Goal: Transaction & Acquisition: Purchase product/service

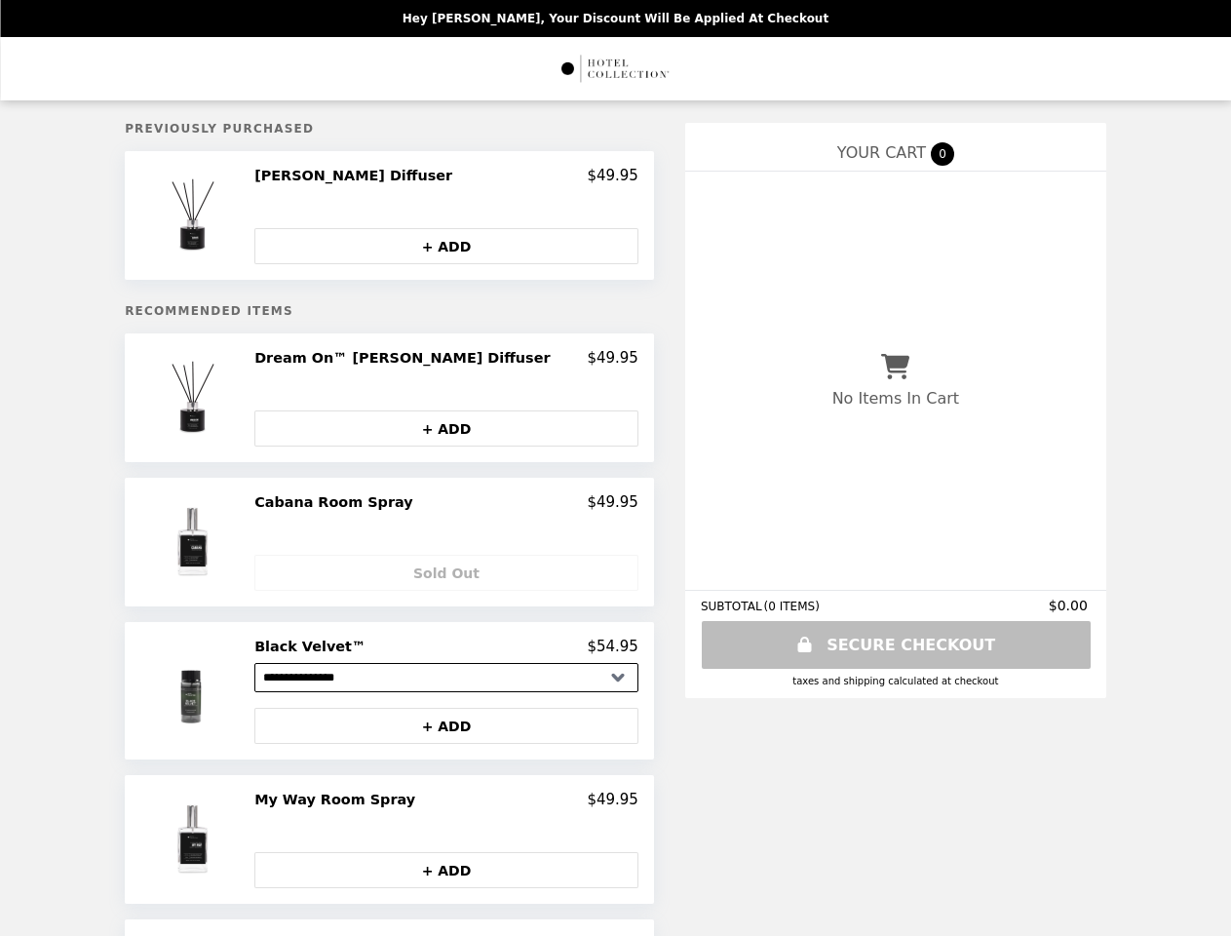
click at [233, 217] on img at bounding box center [195, 215] width 102 height 97
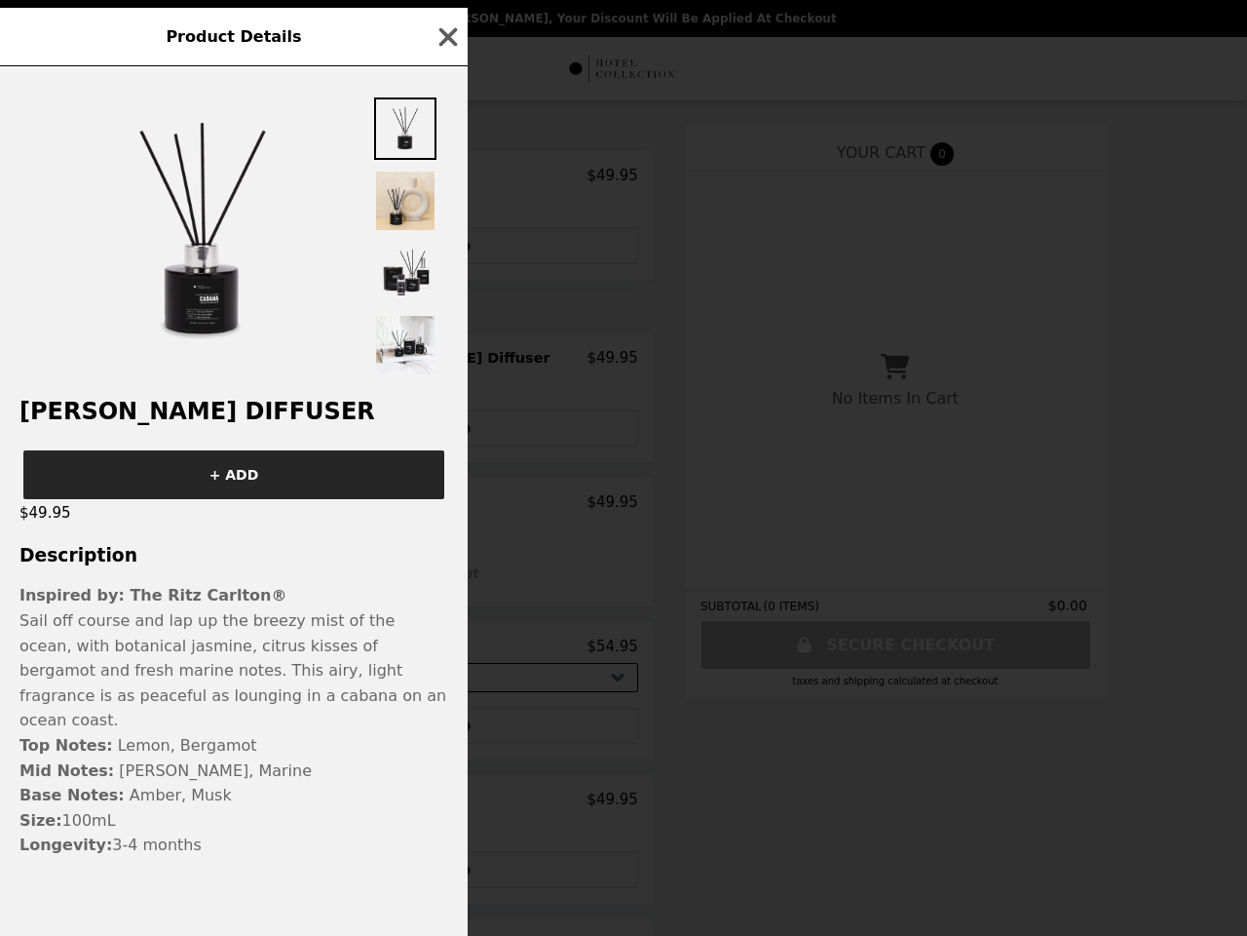
click at [445, 363] on div at bounding box center [234, 222] width 468 height 312
click at [445, 432] on div "Product Details [PERSON_NAME] Diffuser + ADD $49.95 Description Inspired by: Th…" at bounding box center [623, 468] width 1247 height 936
click at [233, 546] on div "Product Details [PERSON_NAME] Diffuser + ADD $49.95 Description Inspired by: Th…" at bounding box center [623, 468] width 1247 height 936
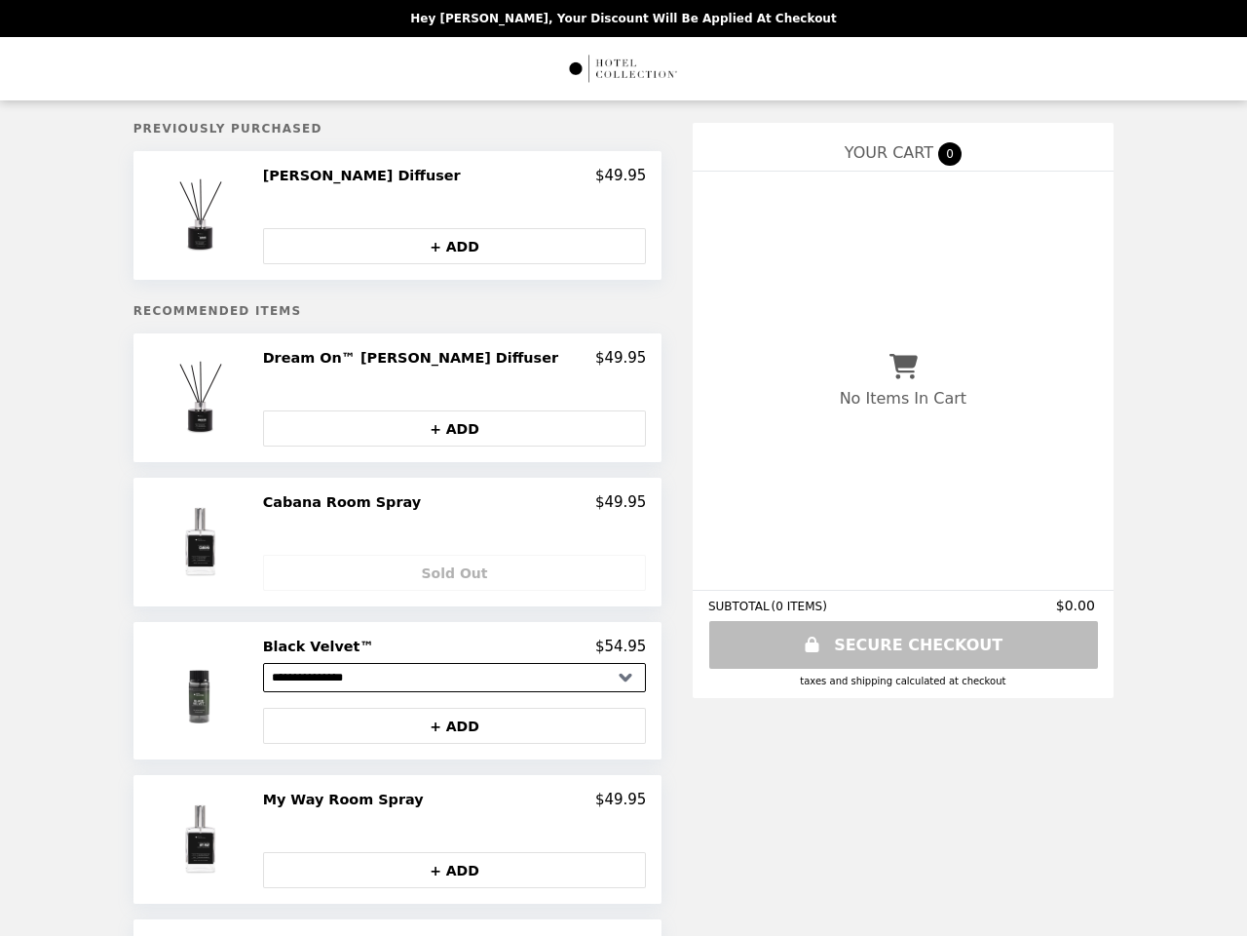
click at [445, 507] on div "Cabana Room Spray $49.95" at bounding box center [455, 502] width 384 height 18
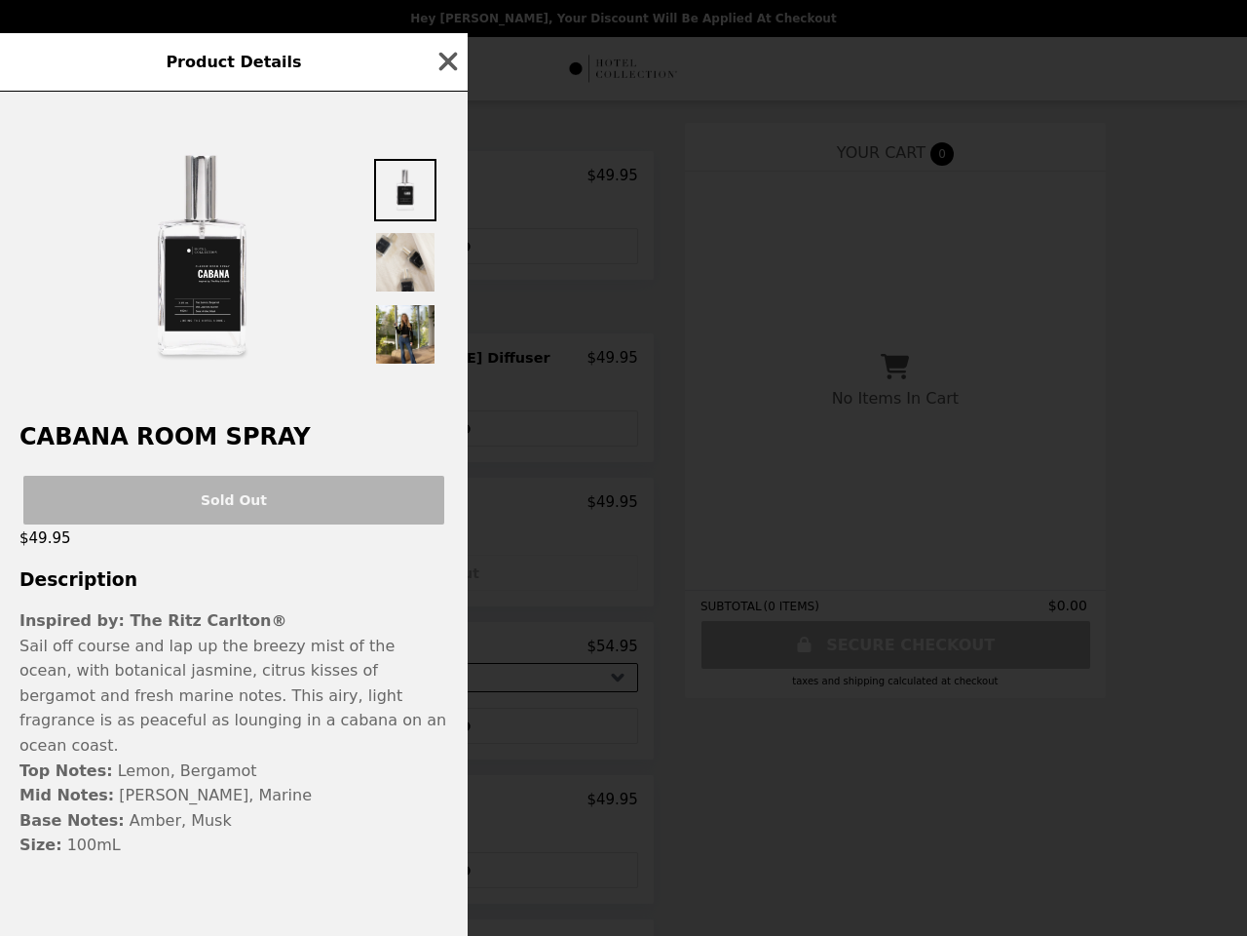
click at [445, 576] on div "Product Details Cabana Room Spray Sold Out $49.95 Description Inspired by: The …" at bounding box center [623, 468] width 1247 height 936
click at [233, 695] on p "Sail off course and lap up the breezy mist of the ocean, with botanical jasmine…" at bounding box center [233, 695] width 429 height 125
